Goal: Find specific page/section

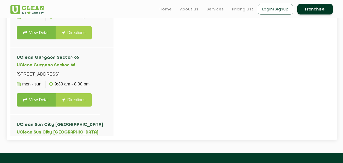
scroll to position [190, 0]
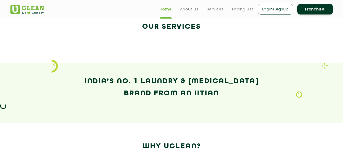
scroll to position [870, 0]
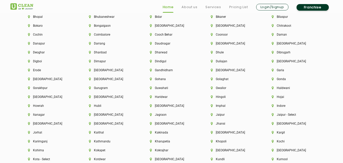
scroll to position [1154, 0]
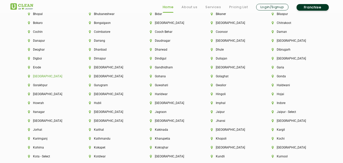
click at [41, 77] on li "[GEOGRAPHIC_DATA]" at bounding box center [50, 76] width 44 height 4
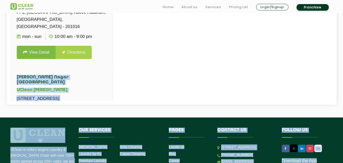
scroll to position [302, 0]
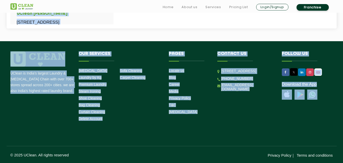
drag, startPoint x: 113, startPoint y: 110, endPoint x: 134, endPoint y: 171, distance: 64.3
